Goal: Task Accomplishment & Management: Use online tool/utility

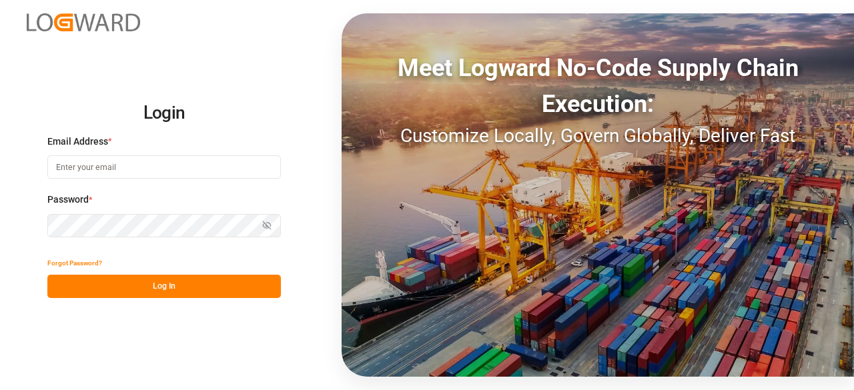
click at [167, 177] on input at bounding box center [163, 166] width 233 height 23
click at [115, 170] on input at bounding box center [163, 166] width 233 height 23
click at [0, 389] on com-1password-button at bounding box center [0, 390] width 0 height 0
type input "kshithesh.siraboina@logward.com"
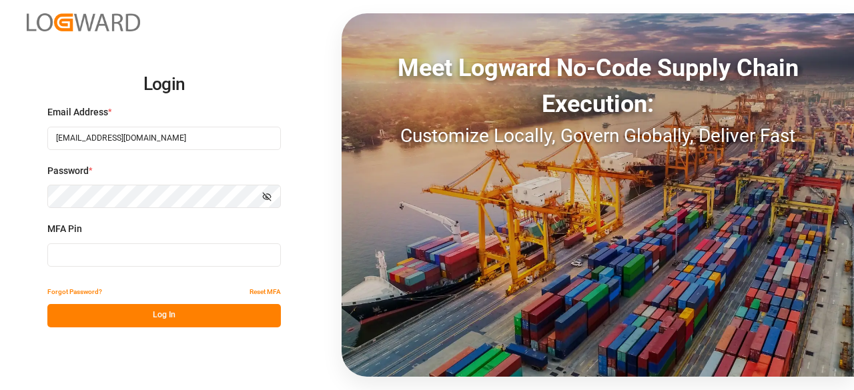
click at [125, 256] on input at bounding box center [163, 254] width 233 height 23
type input "954995"
click at [167, 317] on button "Log In" at bounding box center [163, 315] width 233 height 23
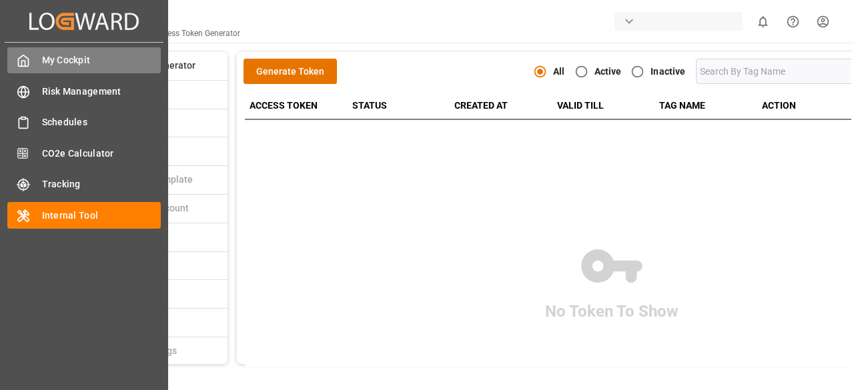
click at [40, 55] on div "My Cockpit My Cockpit" at bounding box center [83, 60] width 153 height 26
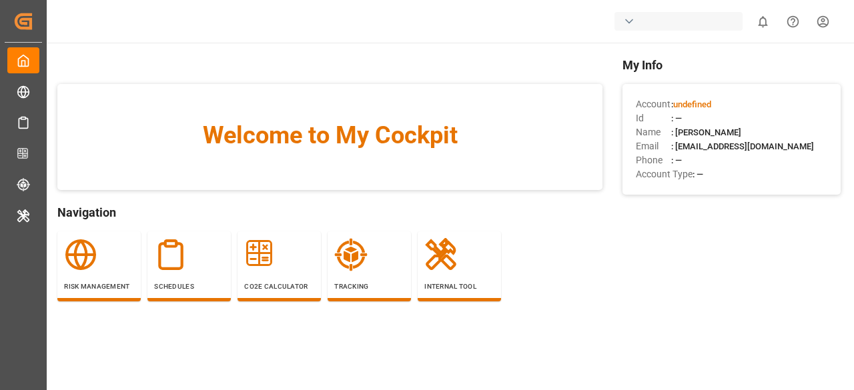
click at [313, 58] on div "Welcome to My Cockpit Navigation Risk Management Schedules CO2e Calculator Trac…" at bounding box center [329, 198] width 545 height 285
click at [643, 16] on div "button" at bounding box center [678, 21] width 128 height 19
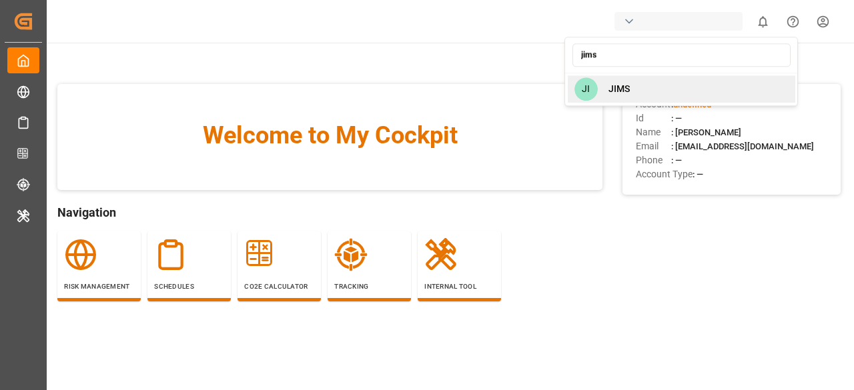
type input "jims"
click at [640, 89] on div "JI JIMS" at bounding box center [680, 88] width 227 height 27
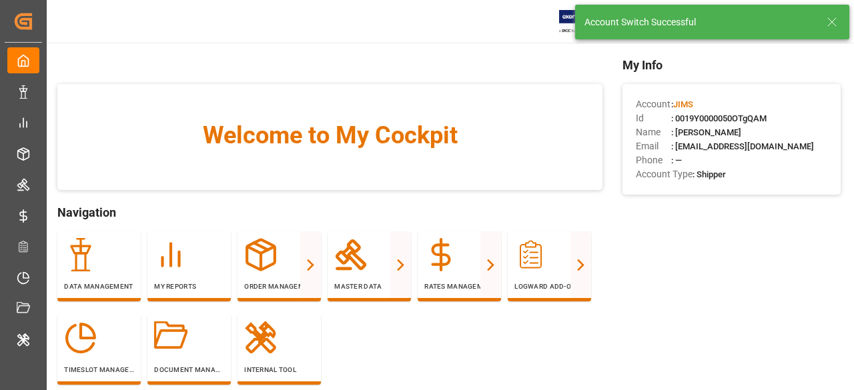
click at [830, 22] on icon at bounding box center [832, 22] width 16 height 16
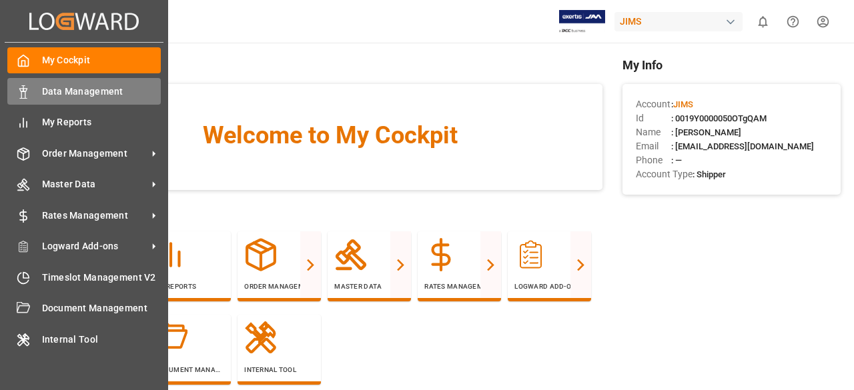
click at [43, 79] on div "Data Management Data Management" at bounding box center [83, 91] width 153 height 26
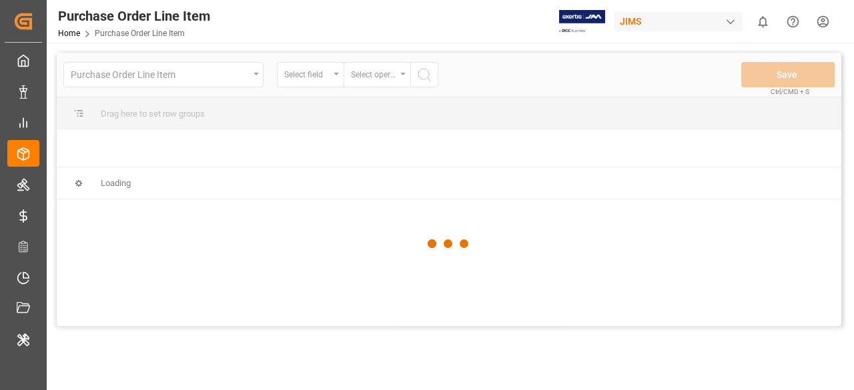
click at [196, 82] on div at bounding box center [449, 244] width 784 height 382
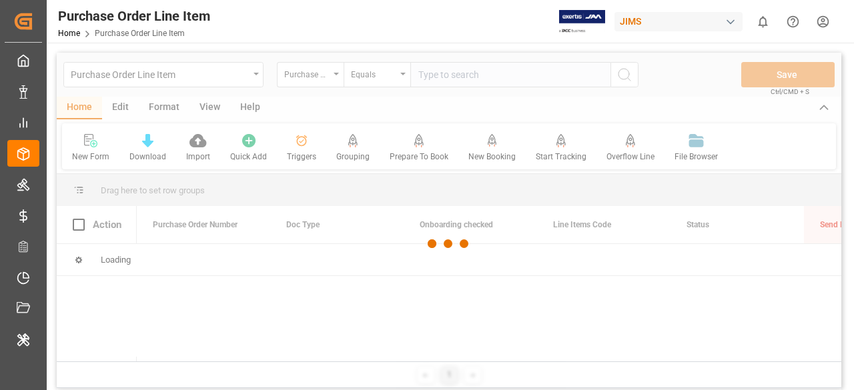
click at [196, 82] on div at bounding box center [449, 244] width 784 height 382
click at [220, 82] on div at bounding box center [449, 244] width 784 height 382
click at [234, 75] on div at bounding box center [449, 244] width 784 height 382
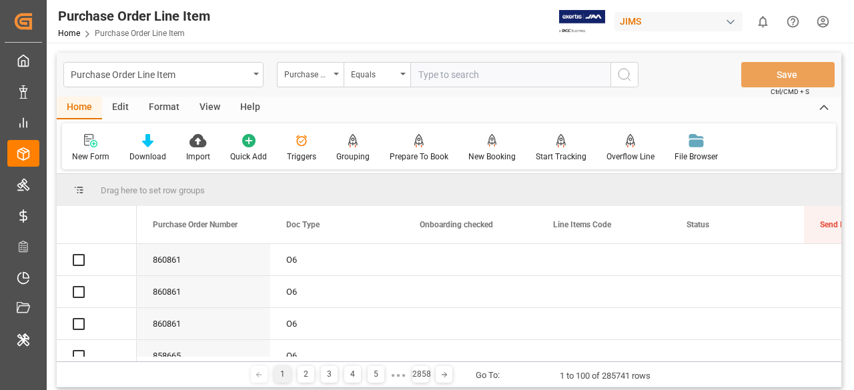
click at [234, 75] on div "Purchase Order Line Item" at bounding box center [160, 73] width 178 height 17
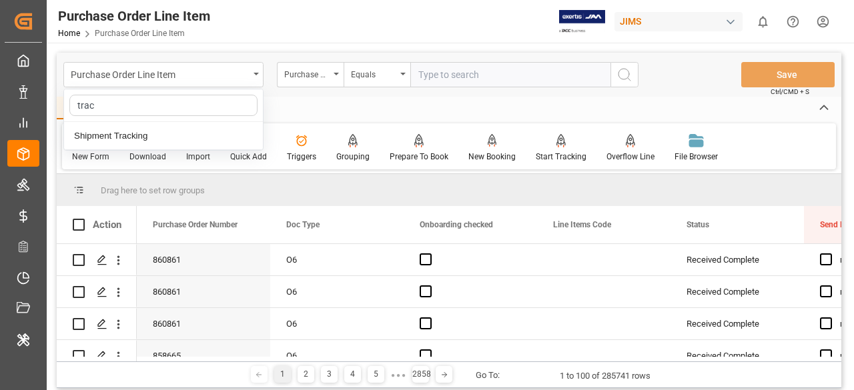
type input "track"
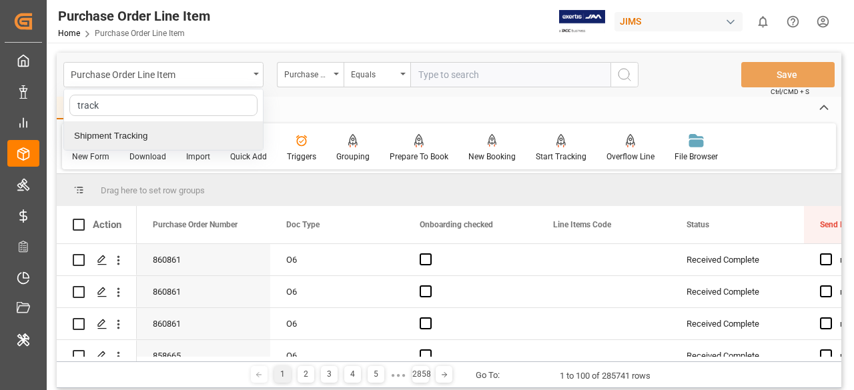
click at [203, 137] on div "Shipment Tracking" at bounding box center [163, 136] width 199 height 28
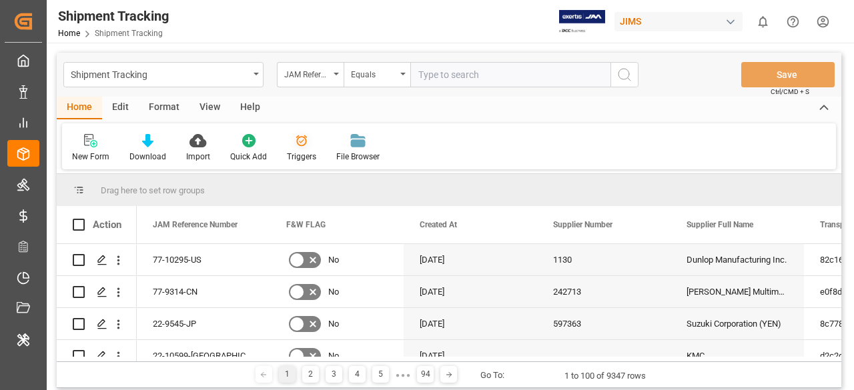
click at [308, 151] on div "Triggers" at bounding box center [301, 157] width 29 height 12
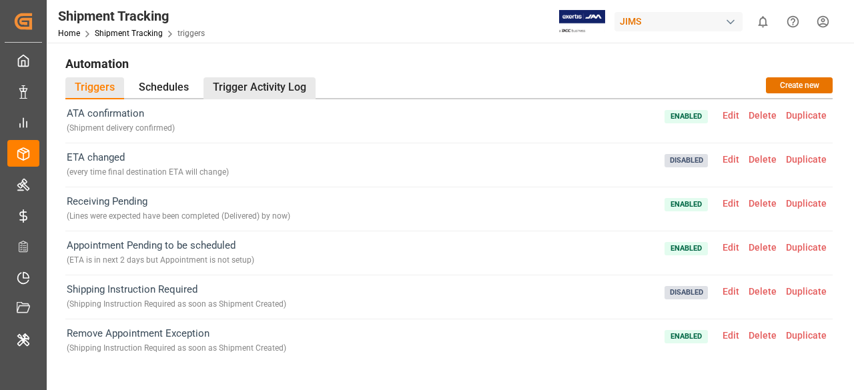
click at [288, 80] on div "Trigger Activity Log" at bounding box center [259, 88] width 112 height 22
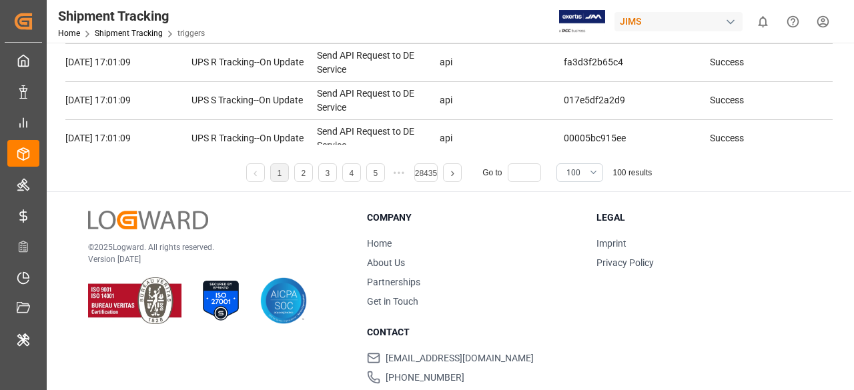
scroll to position [295, 0]
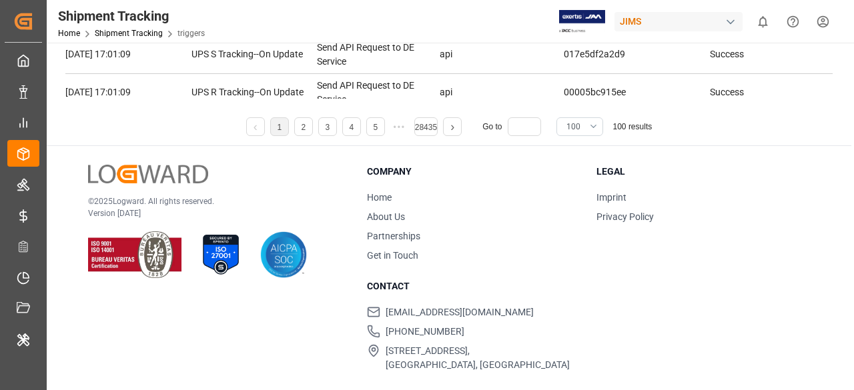
click at [595, 126] on button "100" at bounding box center [579, 126] width 47 height 19
click at [582, 274] on div "500" at bounding box center [579, 273] width 45 height 41
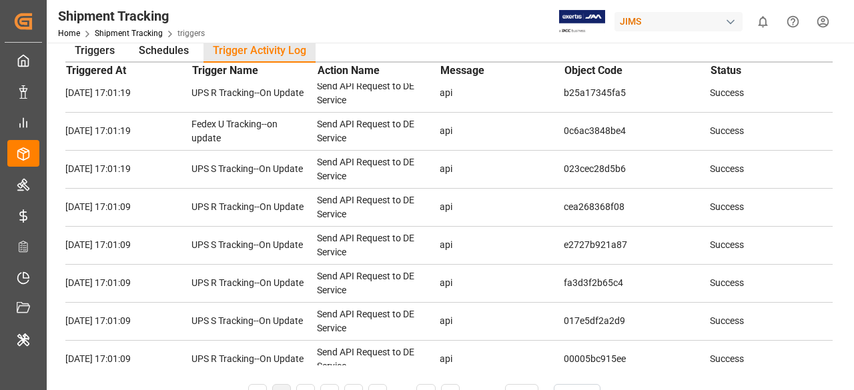
click at [415, 191] on td "Send API Request to DE Service" at bounding box center [378, 207] width 123 height 38
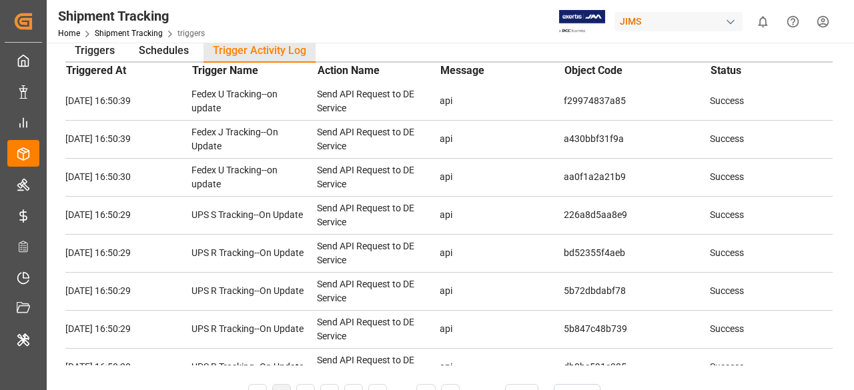
scroll to position [14759, 0]
click at [99, 45] on div "Triggers" at bounding box center [94, 52] width 59 height 22
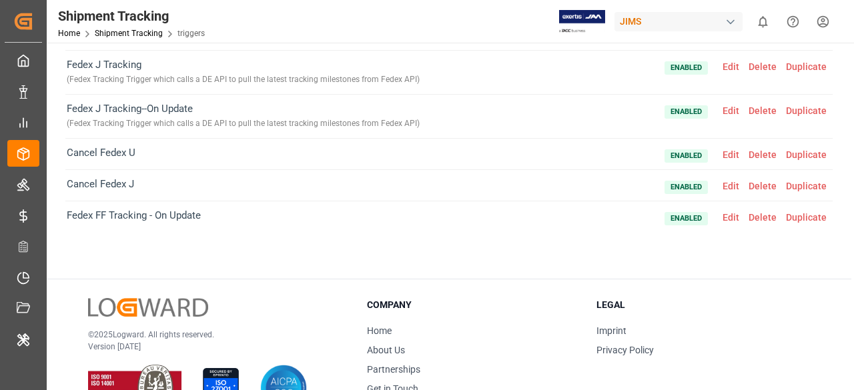
scroll to position [0, 0]
drag, startPoint x: 103, startPoint y: 209, endPoint x: 69, endPoint y: 214, distance: 34.3
click at [69, 214] on span "Fedex FF Tracking - On Update" at bounding box center [134, 217] width 134 height 17
copy span "Fedex F"
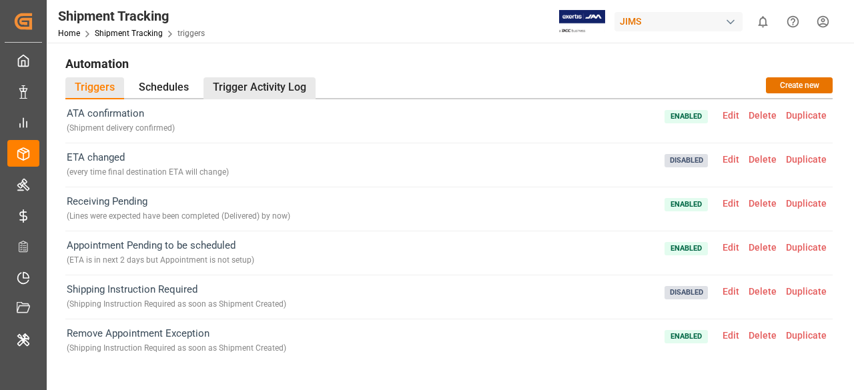
click at [263, 92] on div "Trigger Activity Log" at bounding box center [259, 88] width 112 height 22
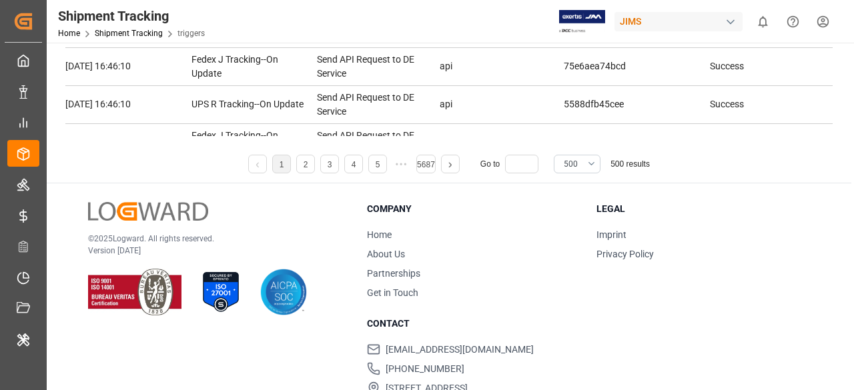
scroll to position [295, 0]
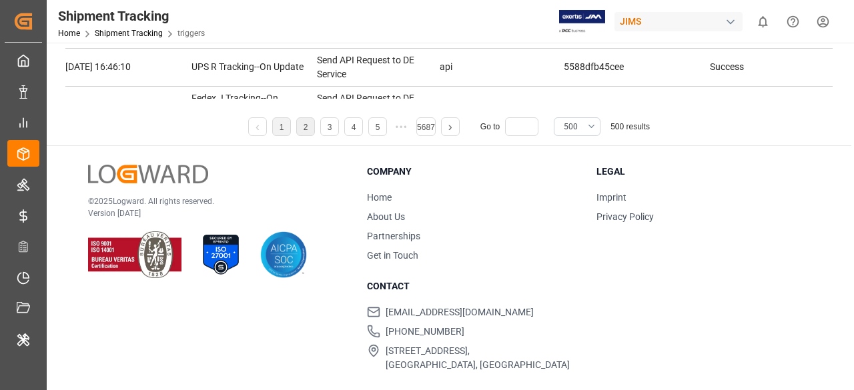
click at [302, 128] on li "2" at bounding box center [305, 126] width 19 height 19
click at [305, 129] on link "2" at bounding box center [305, 127] width 5 height 9
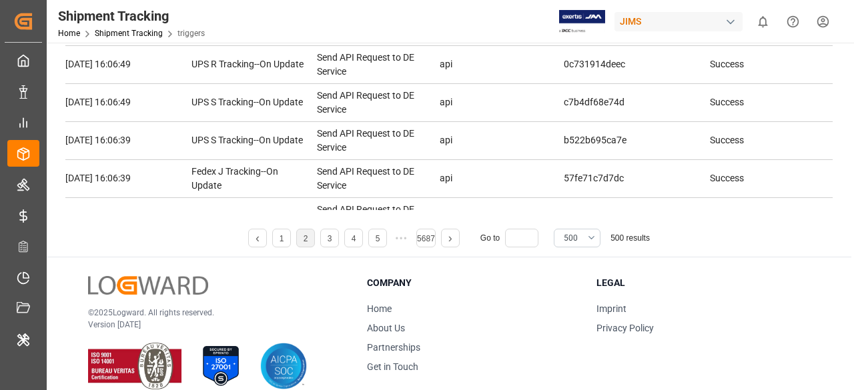
scroll to position [292, 0]
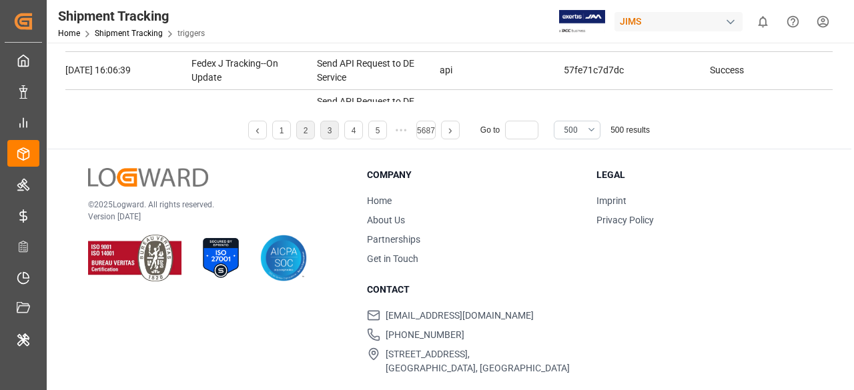
click at [328, 132] on link "3" at bounding box center [329, 130] width 5 height 9
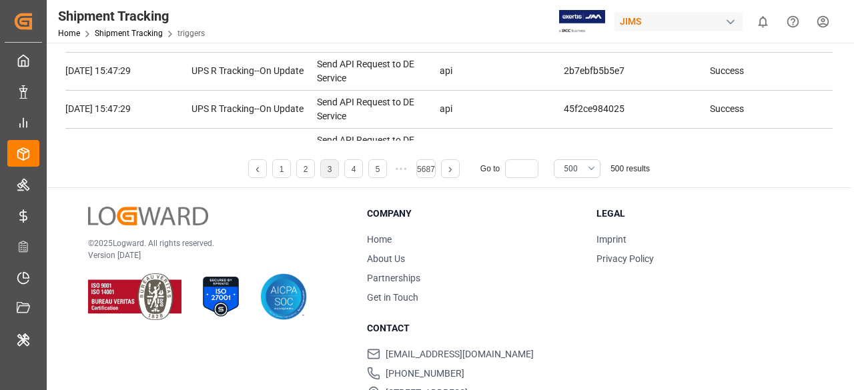
scroll to position [295, 0]
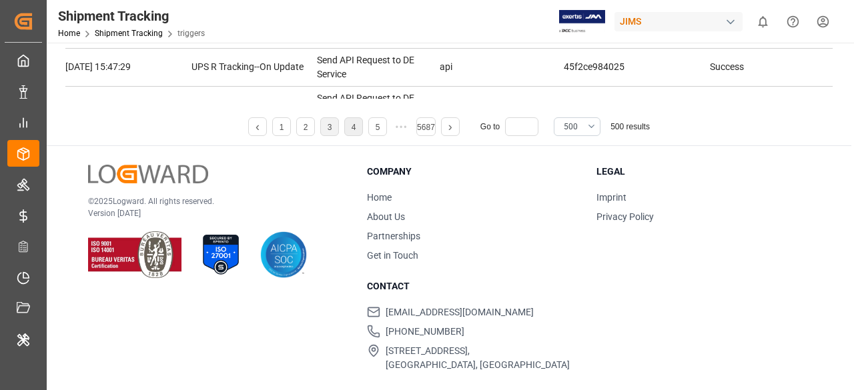
click at [356, 133] on li "4" at bounding box center [353, 126] width 19 height 19
click at [365, 130] on link "5" at bounding box center [365, 127] width 5 height 9
click at [375, 132] on li "6" at bounding box center [377, 126] width 19 height 19
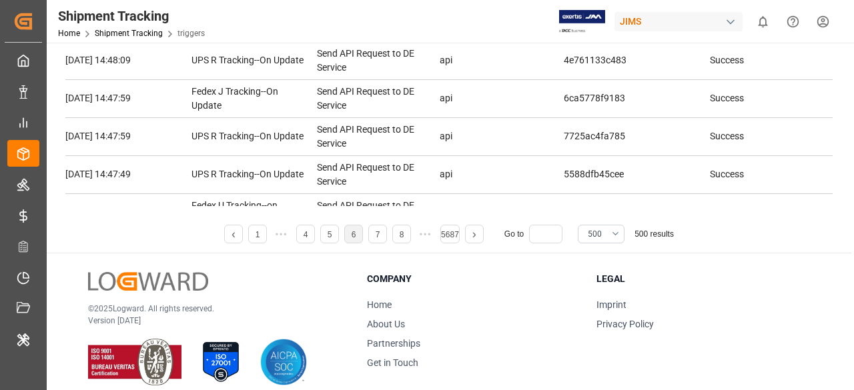
scroll to position [225, 0]
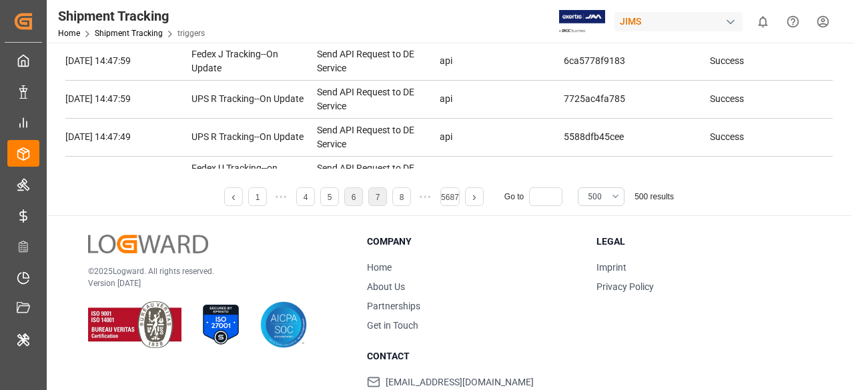
click at [372, 200] on li "7" at bounding box center [377, 196] width 19 height 19
click at [377, 197] on link "8" at bounding box center [377, 197] width 5 height 9
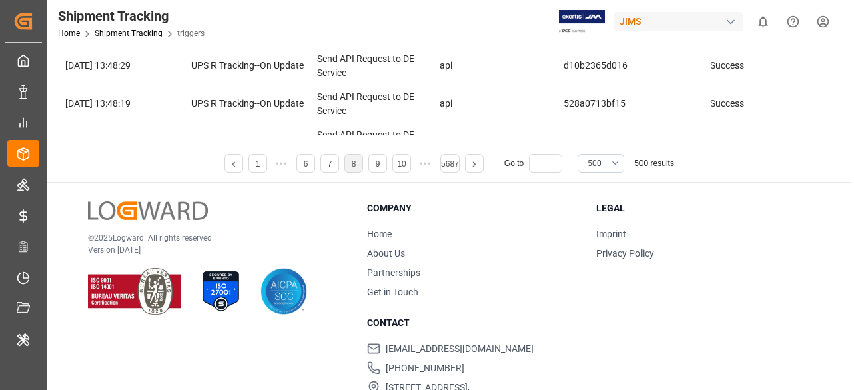
scroll to position [229, 0]
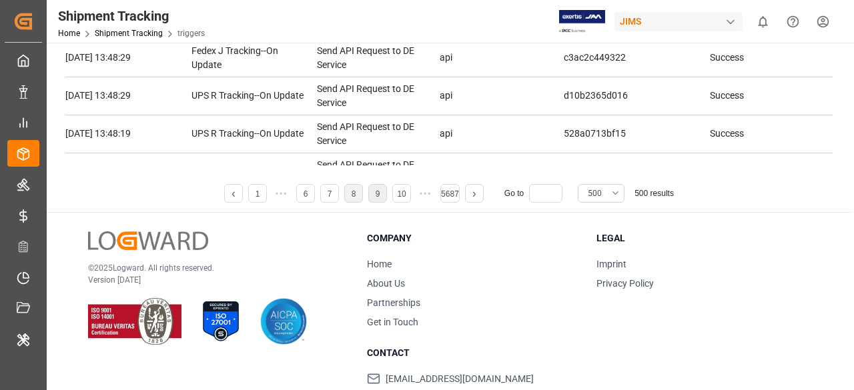
click at [380, 194] on li "9" at bounding box center [377, 193] width 19 height 19
click at [373, 194] on link "10" at bounding box center [377, 193] width 9 height 9
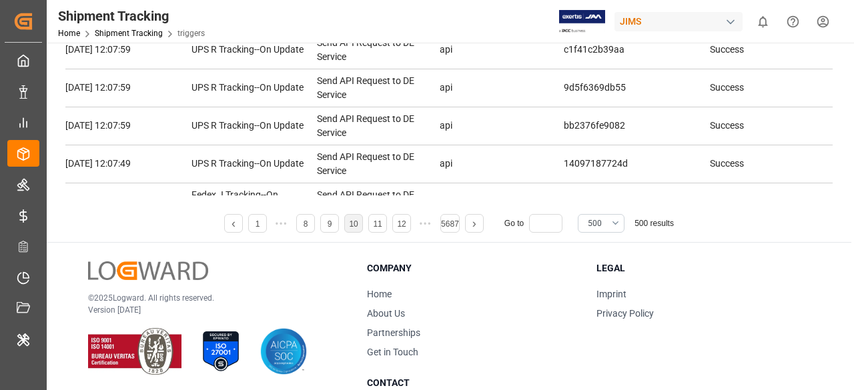
scroll to position [295, 0]
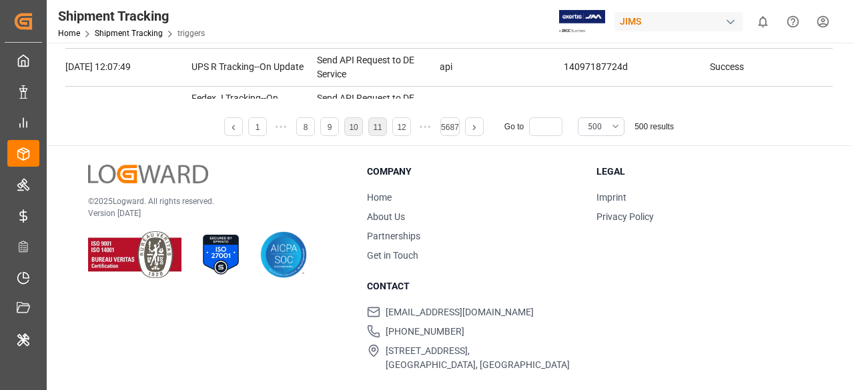
click at [380, 134] on li "11" at bounding box center [377, 126] width 19 height 19
click at [377, 134] on li "12" at bounding box center [377, 126] width 19 height 19
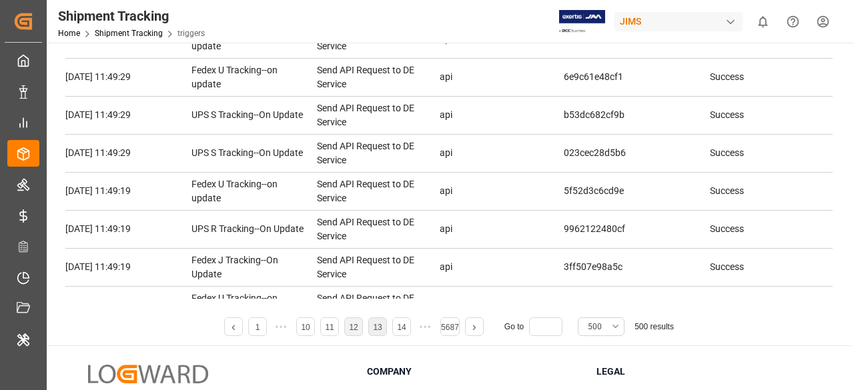
click at [376, 328] on link "13" at bounding box center [377, 327] width 9 height 9
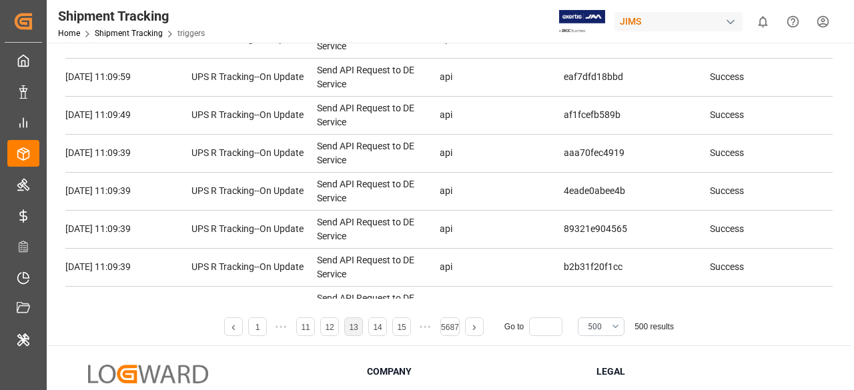
scroll to position [0, 0]
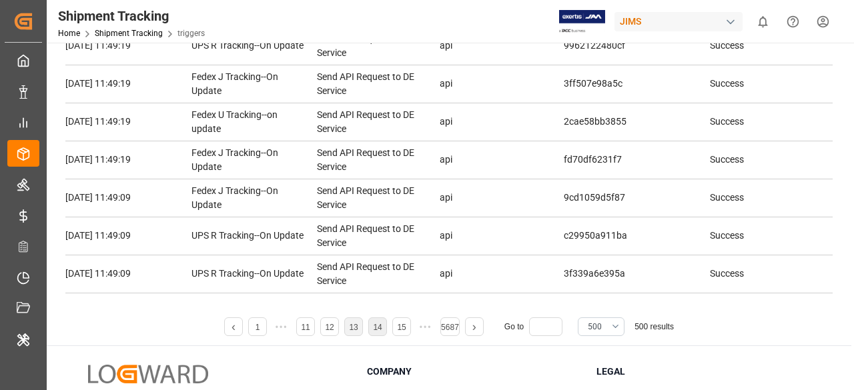
click at [377, 321] on li "14" at bounding box center [377, 326] width 19 height 19
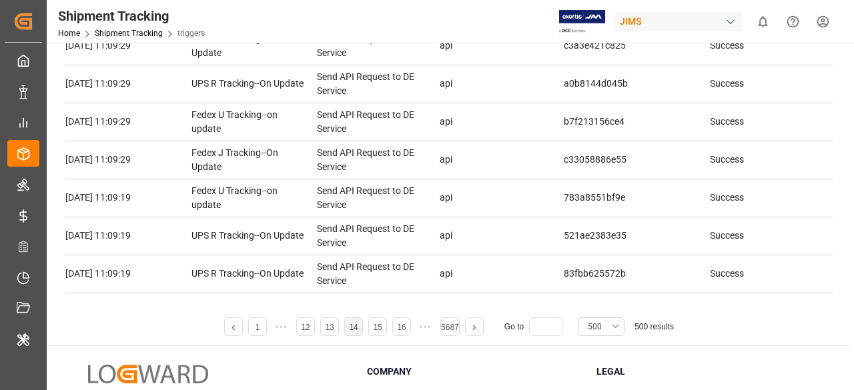
scroll to position [85, 0]
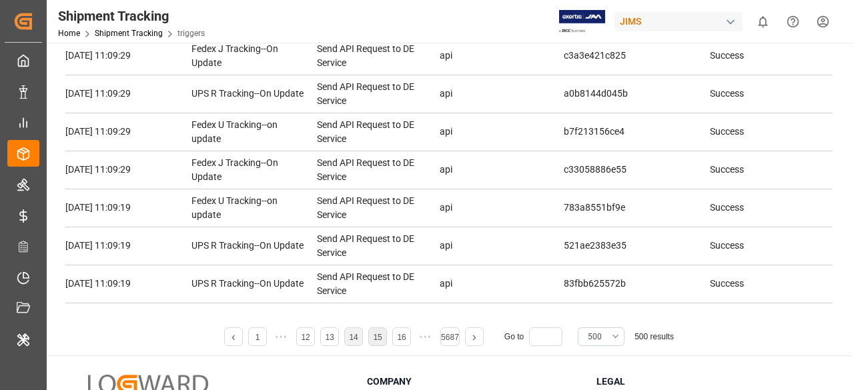
click at [378, 335] on link "15" at bounding box center [377, 337] width 9 height 9
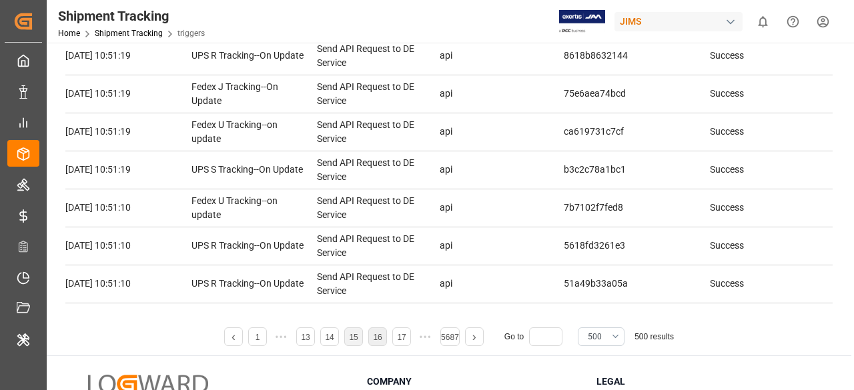
click at [375, 336] on link "16" at bounding box center [377, 337] width 9 height 9
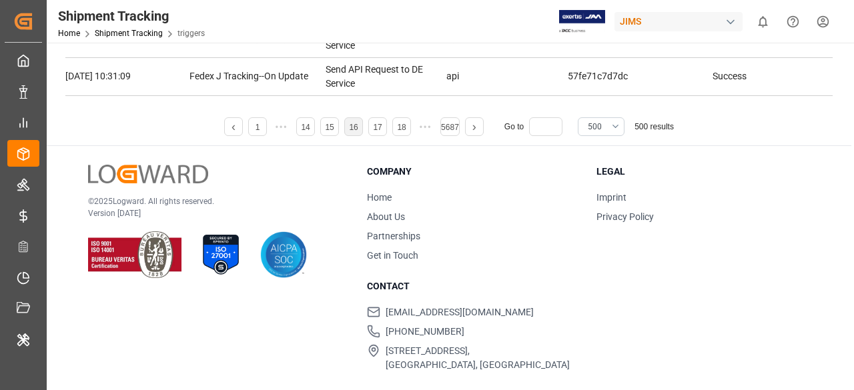
scroll to position [8, 0]
click at [371, 129] on li "17" at bounding box center [377, 126] width 19 height 19
click at [379, 125] on link "18" at bounding box center [377, 127] width 9 height 9
click at [376, 130] on link "19" at bounding box center [377, 127] width 9 height 9
click at [376, 130] on link "20" at bounding box center [377, 127] width 9 height 9
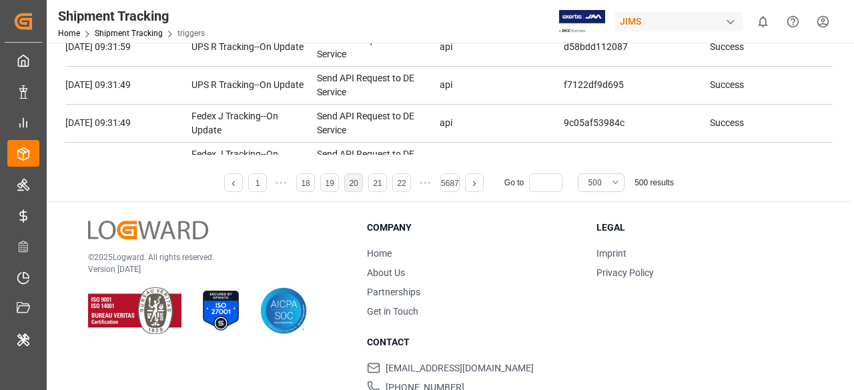
scroll to position [295, 0]
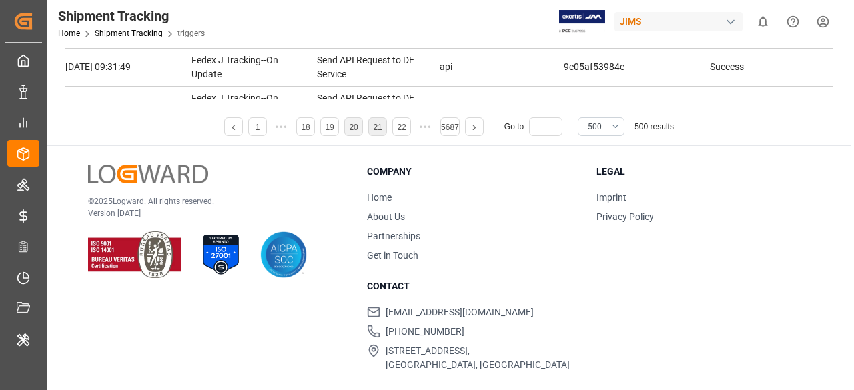
click at [370, 120] on li "21" at bounding box center [377, 126] width 19 height 19
click at [379, 126] on link "22" at bounding box center [377, 127] width 9 height 9
click at [381, 123] on link "23" at bounding box center [377, 127] width 9 height 9
click at [377, 129] on link "24" at bounding box center [377, 127] width 9 height 9
click at [373, 123] on link "25" at bounding box center [377, 127] width 9 height 9
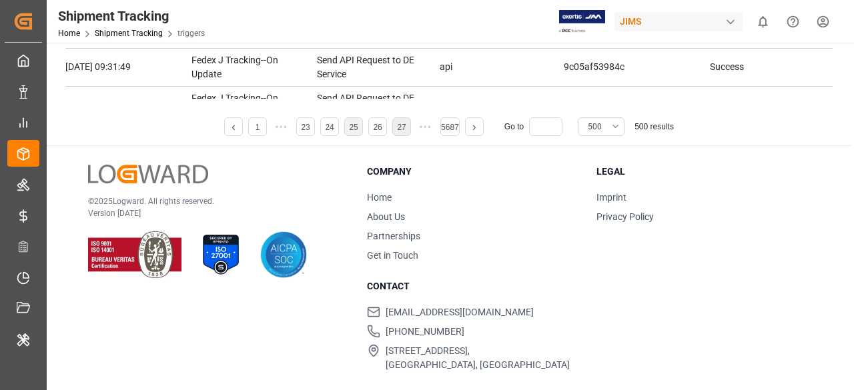
click at [379, 131] on li "26" at bounding box center [377, 126] width 19 height 19
click at [383, 131] on li "27" at bounding box center [377, 126] width 19 height 19
click at [375, 131] on li "28" at bounding box center [377, 126] width 19 height 19
click at [380, 126] on link "29" at bounding box center [377, 127] width 9 height 9
click at [377, 124] on link "30" at bounding box center [377, 127] width 9 height 9
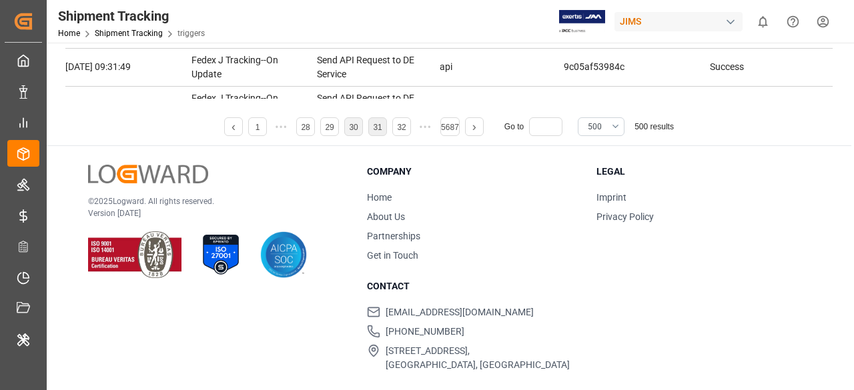
click at [380, 130] on link "31" at bounding box center [377, 127] width 9 height 9
click at [380, 130] on link "32" at bounding box center [377, 127] width 9 height 9
click at [381, 129] on link "33" at bounding box center [377, 127] width 9 height 9
click at [376, 126] on link "34" at bounding box center [377, 127] width 9 height 9
click at [400, 130] on link "36" at bounding box center [401, 127] width 9 height 9
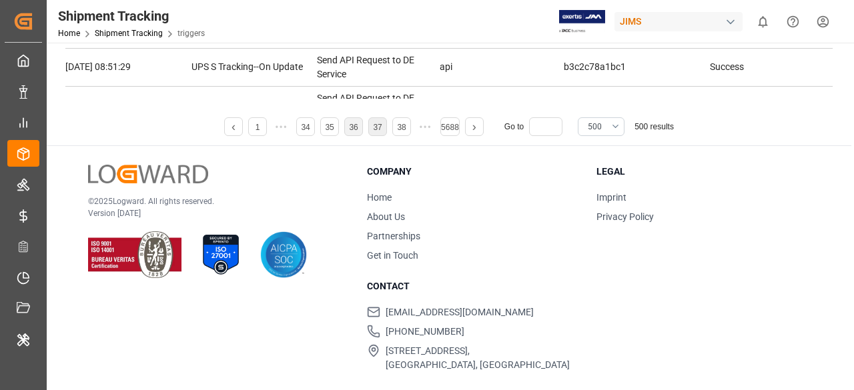
click at [379, 126] on link "37" at bounding box center [377, 127] width 9 height 9
click at [381, 131] on link "38" at bounding box center [377, 127] width 9 height 9
click at [377, 131] on link "39" at bounding box center [377, 127] width 9 height 9
click at [537, 223] on li "About Us" at bounding box center [473, 217] width 213 height 14
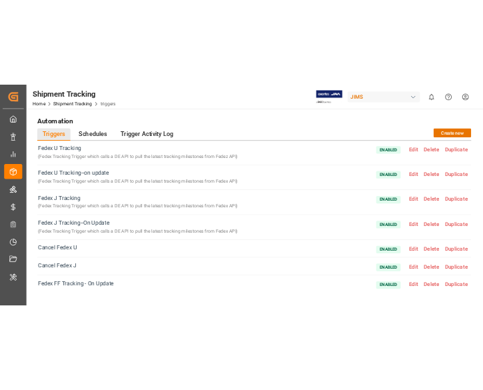
scroll to position [8, 0]
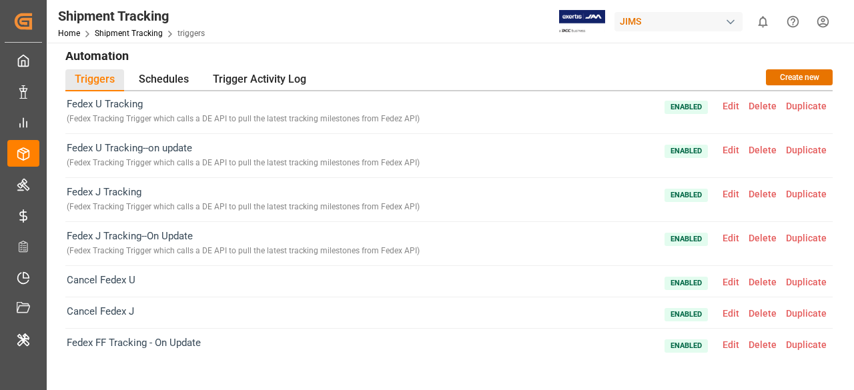
click at [544, 342] on div "Fedex FF Tracking - On Update Enabled Edit Delete Duplicate" at bounding box center [448, 344] width 767 height 31
click at [268, 88] on div "Trigger Activity Log" at bounding box center [259, 80] width 112 height 22
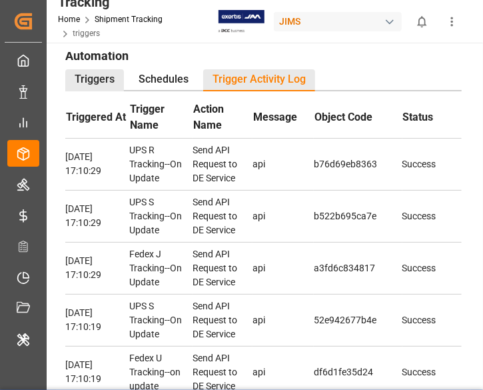
click at [109, 75] on div "Triggers" at bounding box center [94, 80] width 59 height 22
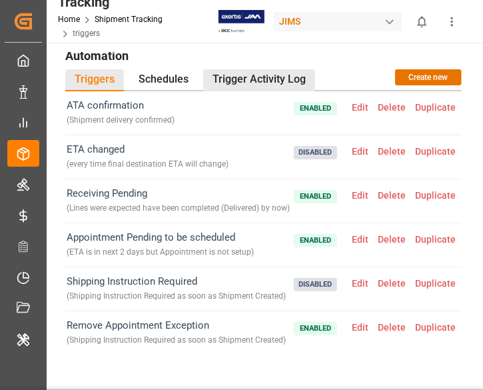
click at [276, 82] on div "Trigger Activity Log" at bounding box center [259, 80] width 112 height 22
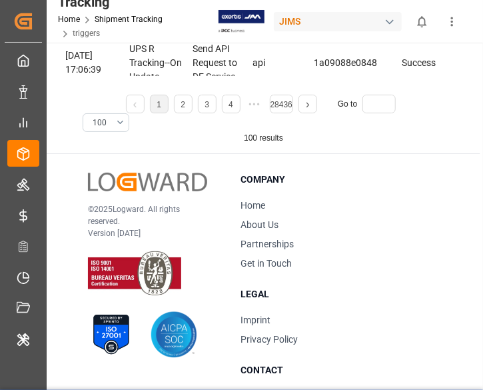
scroll to position [278, 0]
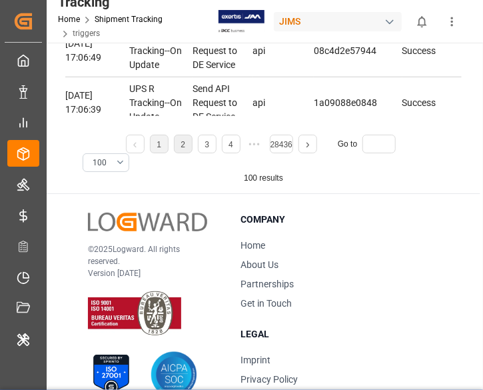
click at [191, 142] on li "2" at bounding box center [183, 144] width 19 height 19
